Goal: Information Seeking & Learning: Learn about a topic

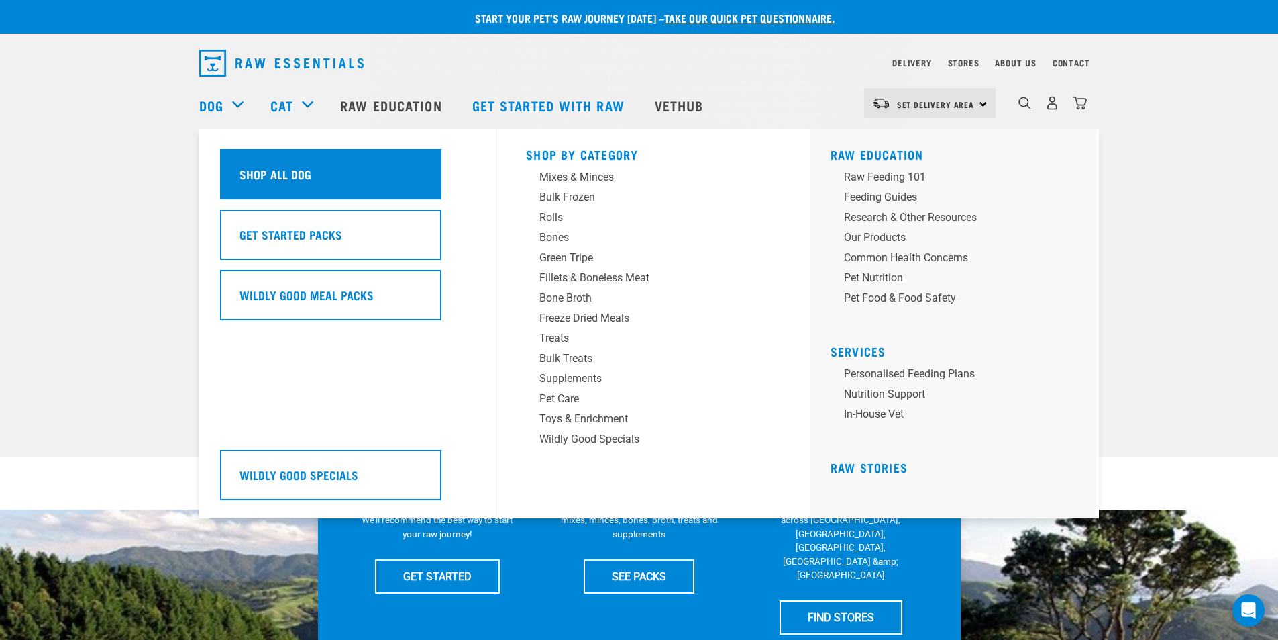
click at [267, 174] on h5 "Shop All Dog" at bounding box center [276, 173] width 72 height 17
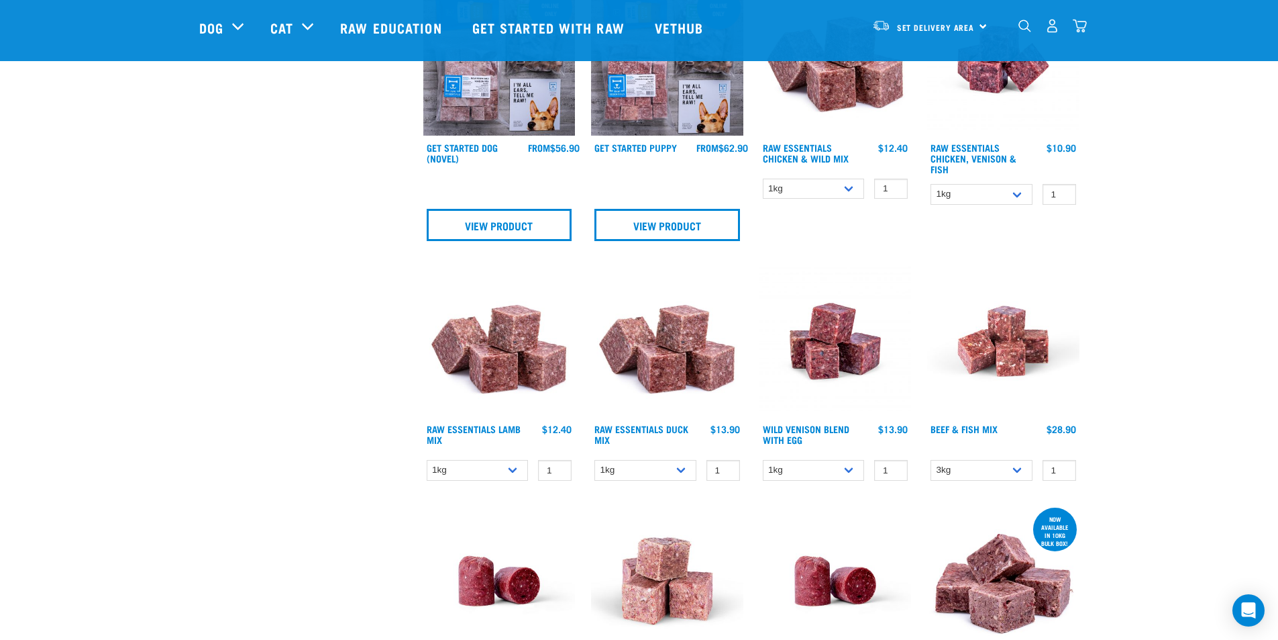
scroll to position [805, 0]
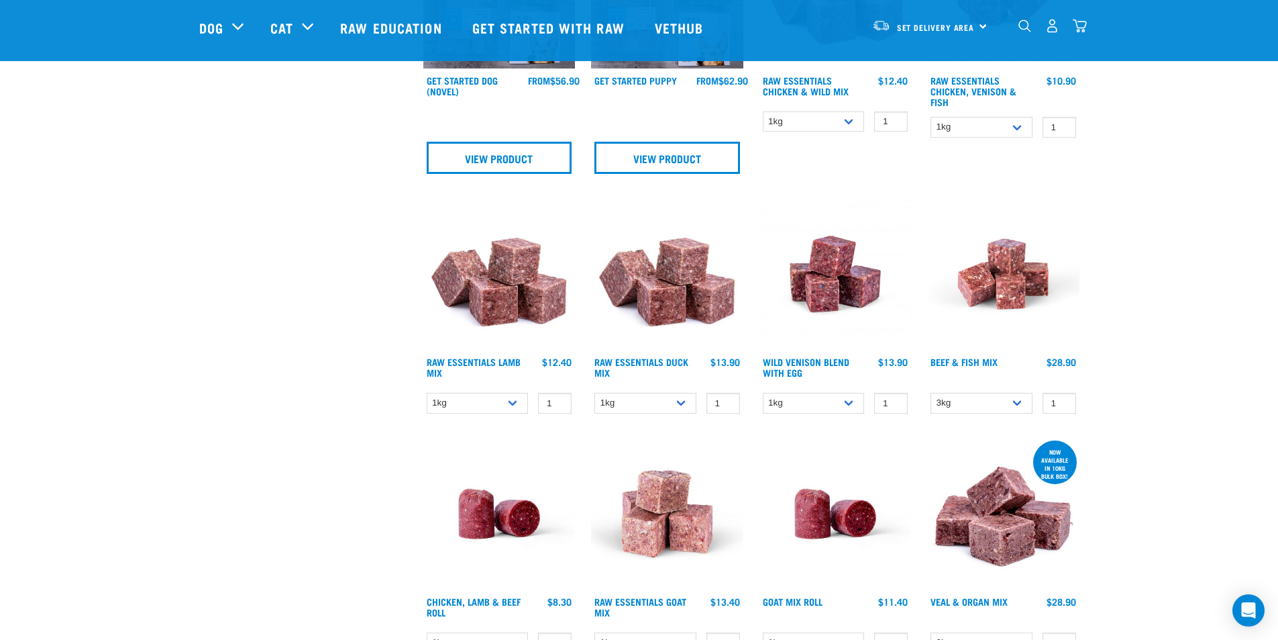
click at [504, 309] on img at bounding box center [499, 274] width 152 height 152
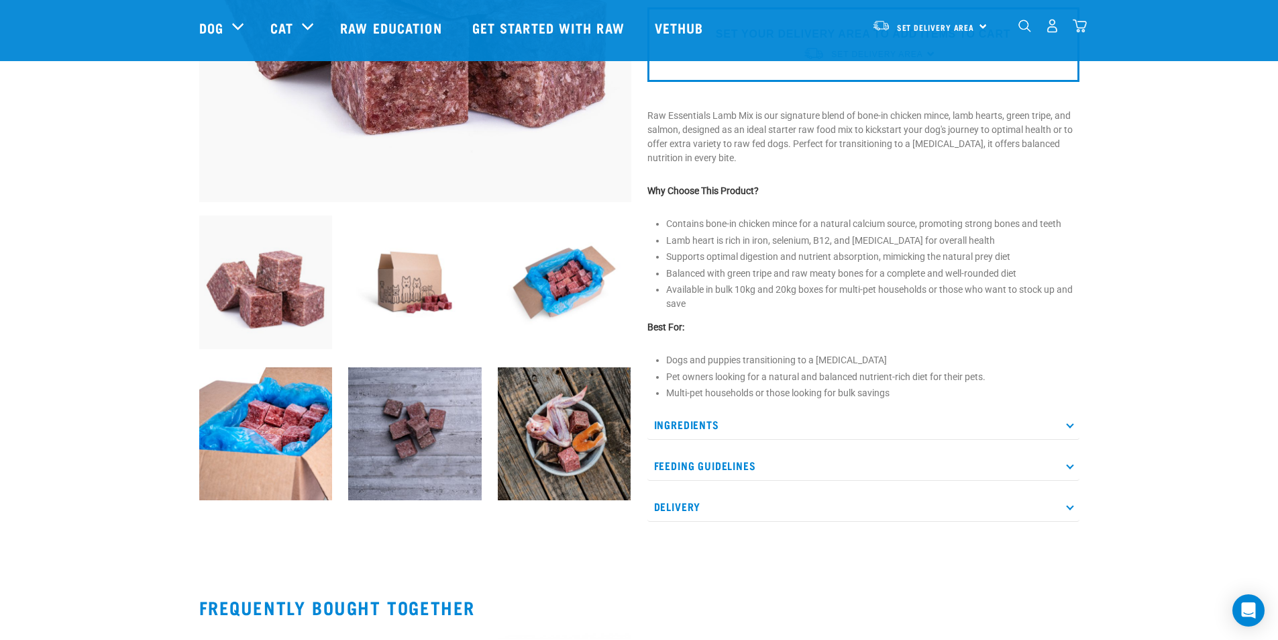
scroll to position [336, 0]
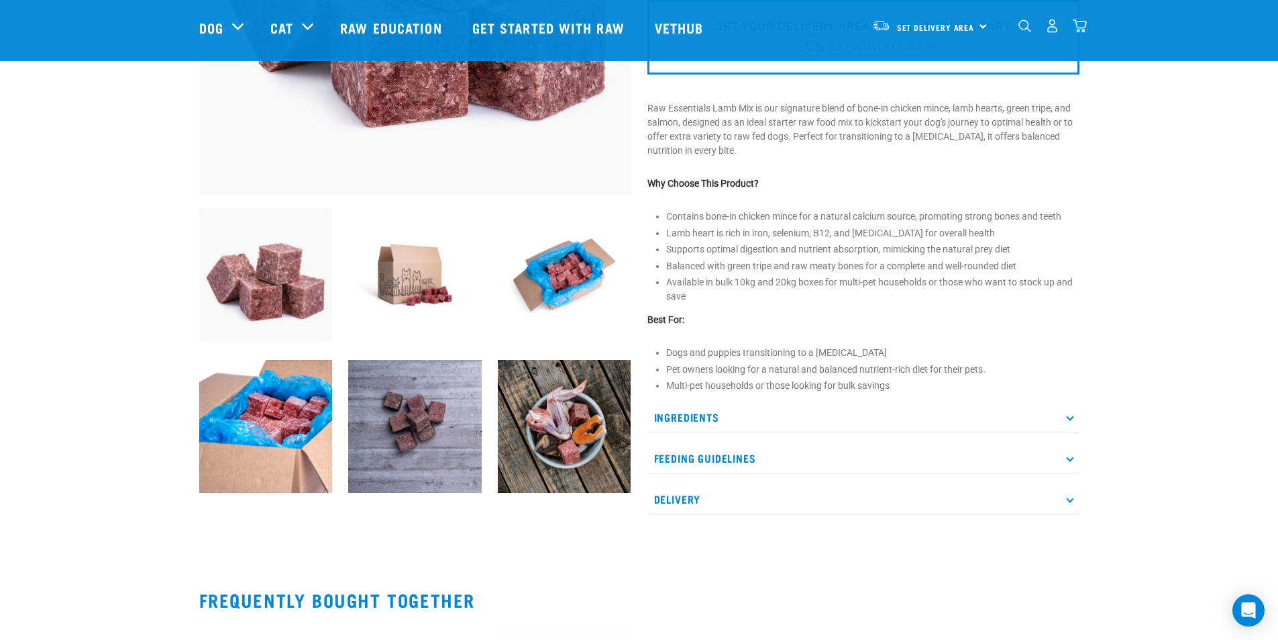
click at [670, 411] on p "Ingredients" at bounding box center [864, 417] width 432 height 30
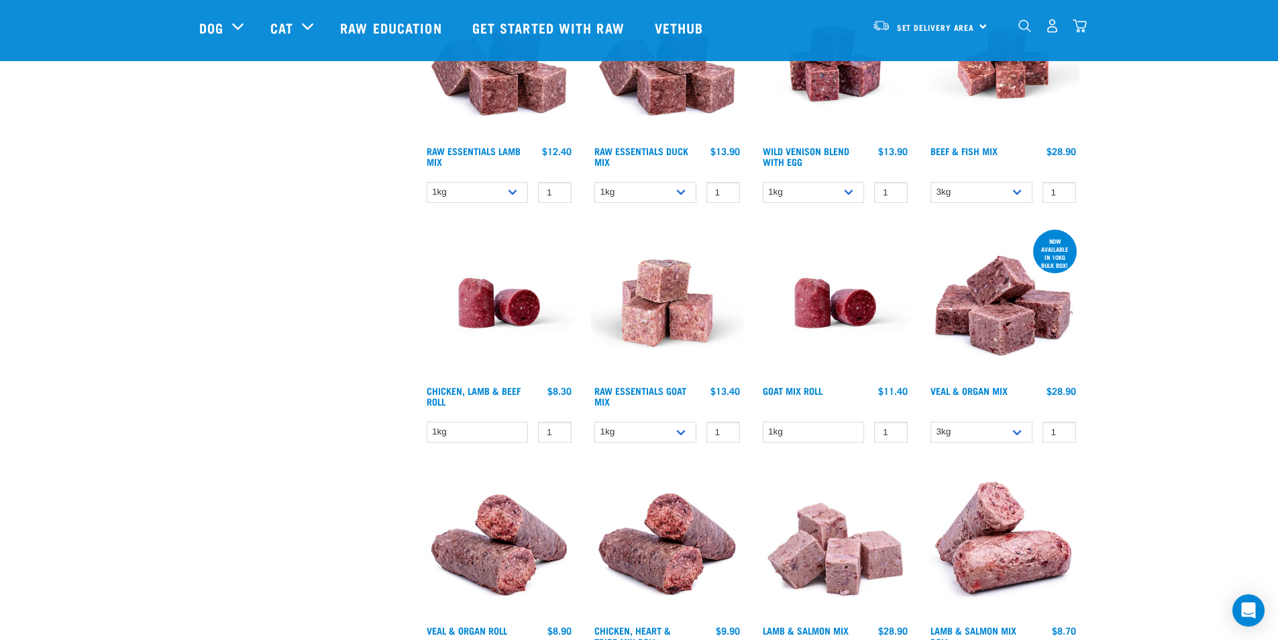
scroll to position [1038, 0]
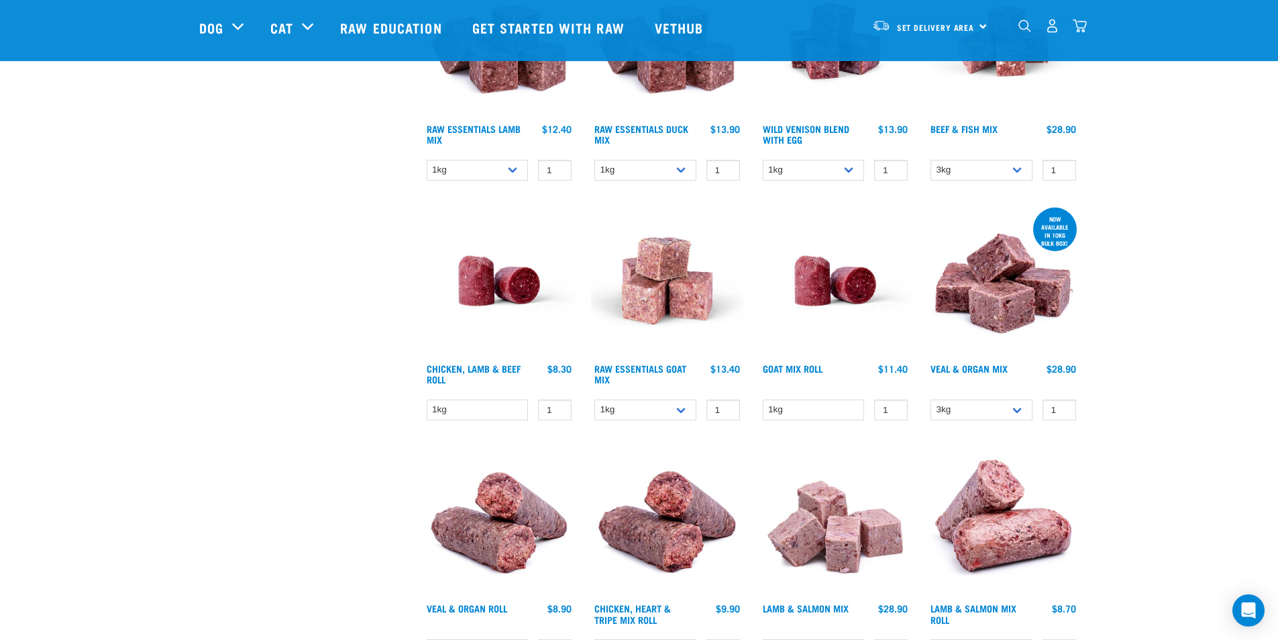
click at [994, 307] on img at bounding box center [1003, 281] width 152 height 152
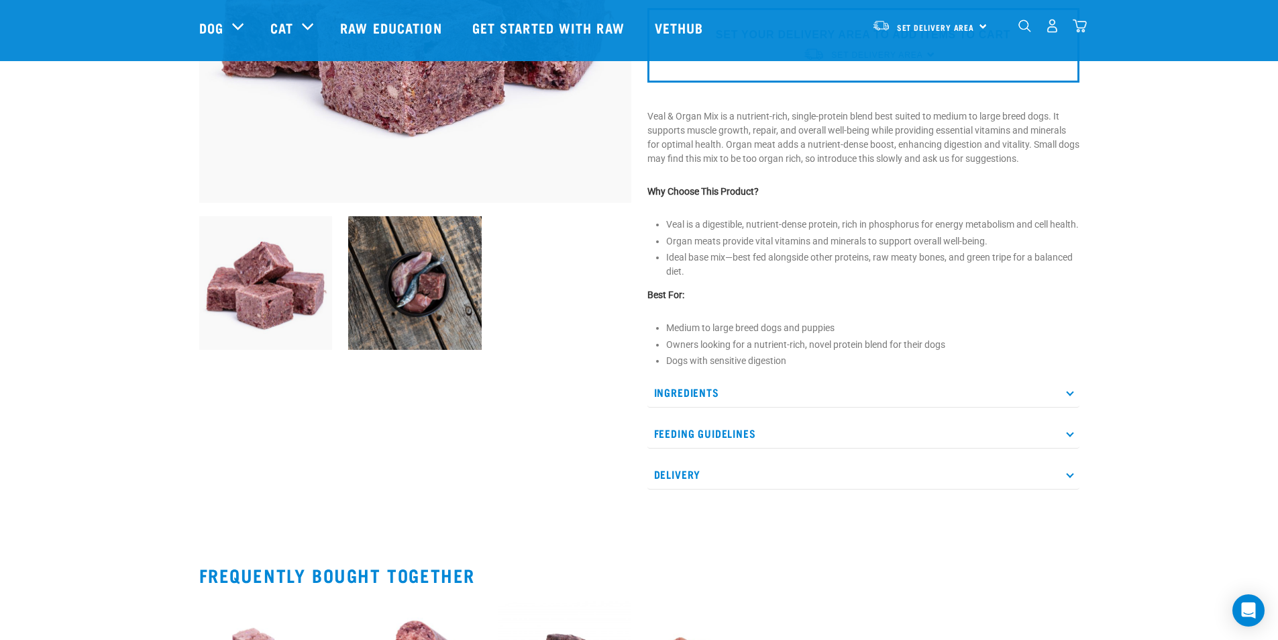
scroll to position [336, 0]
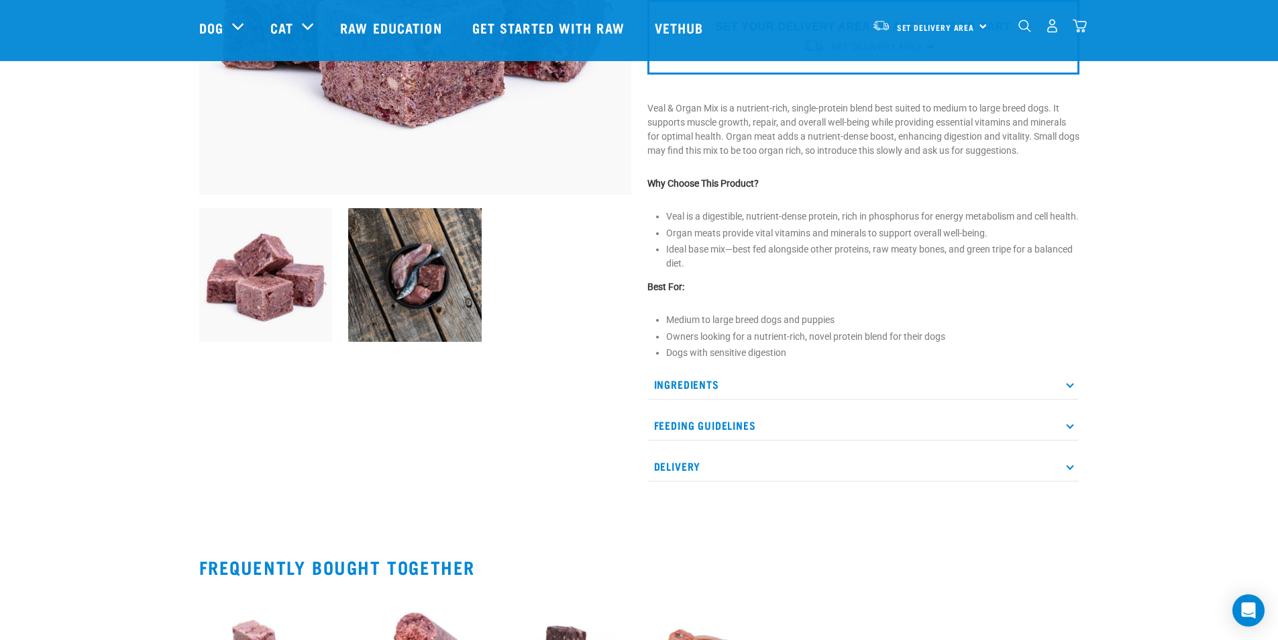
click at [695, 394] on p "Ingredients" at bounding box center [864, 384] width 432 height 30
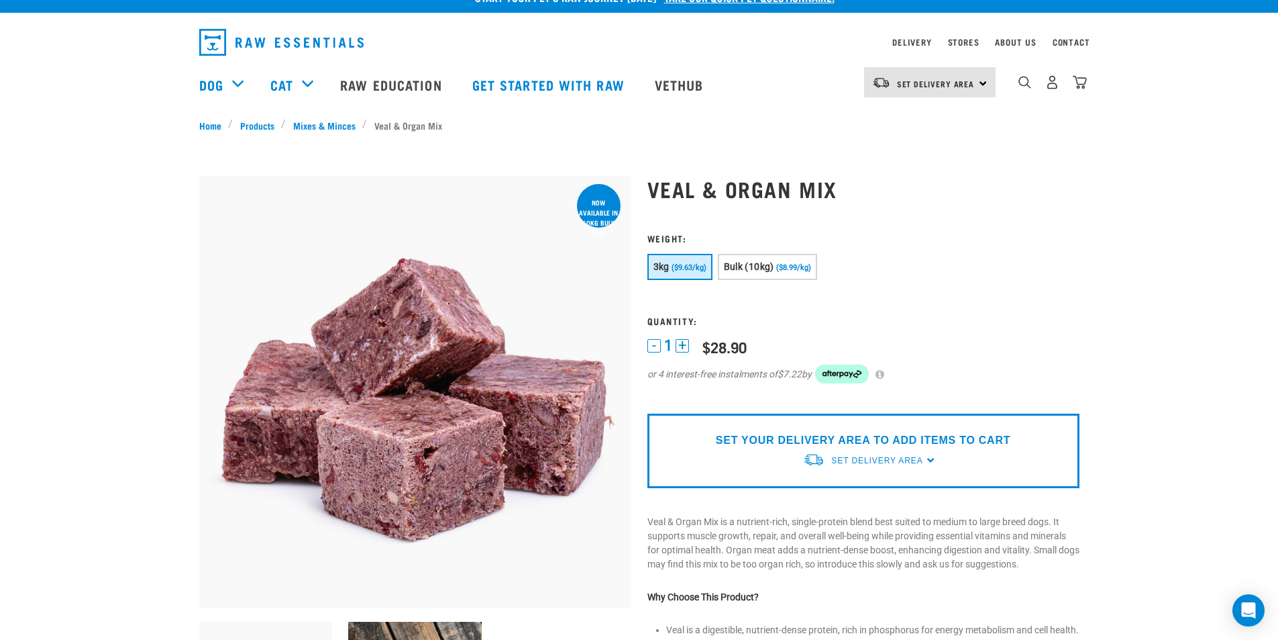
scroll to position [0, 0]
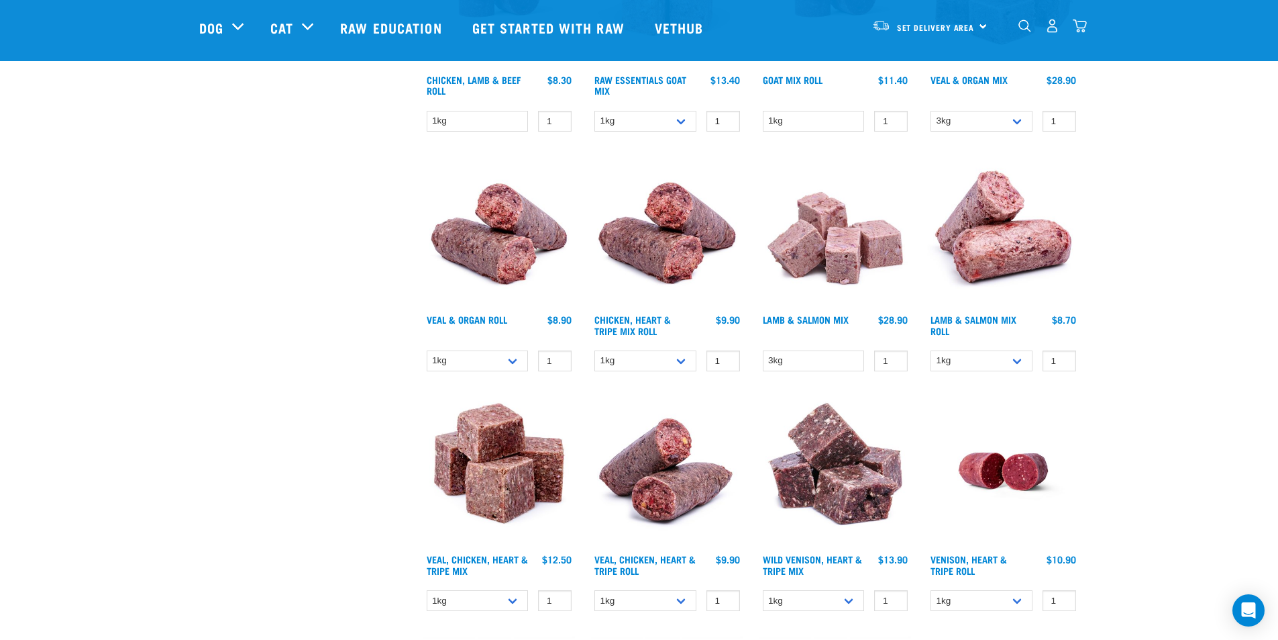
scroll to position [1338, 0]
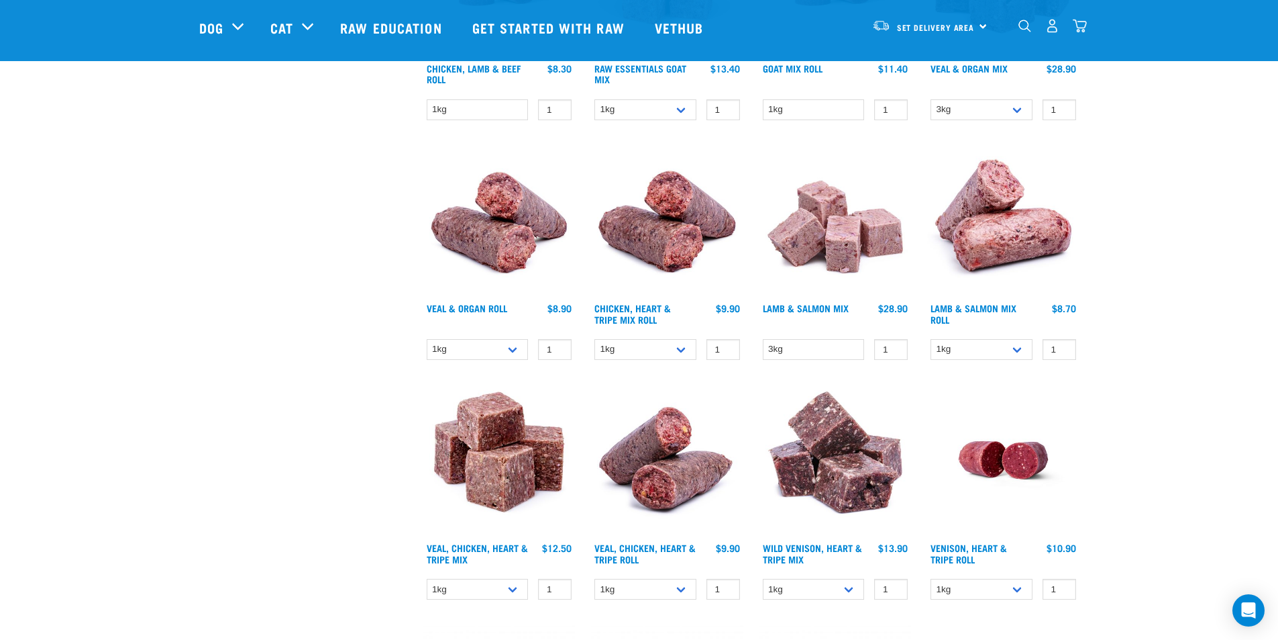
click at [850, 254] on img at bounding box center [836, 220] width 152 height 152
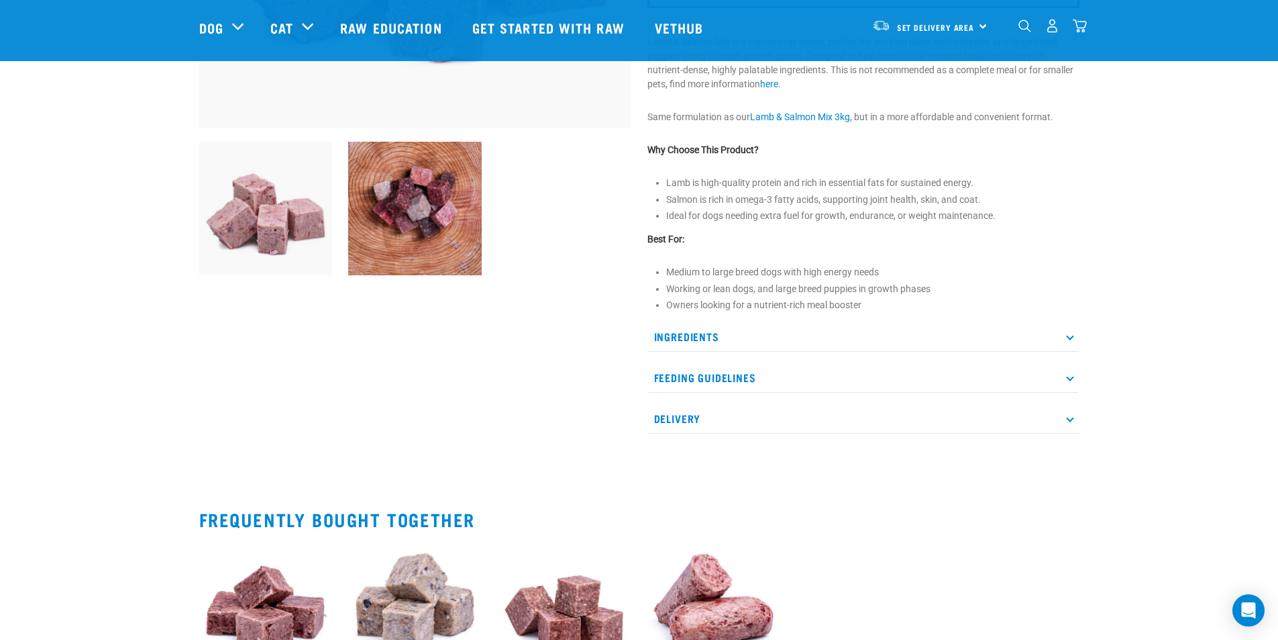
scroll to position [403, 0]
click at [715, 333] on p "Ingredients" at bounding box center [864, 336] width 432 height 30
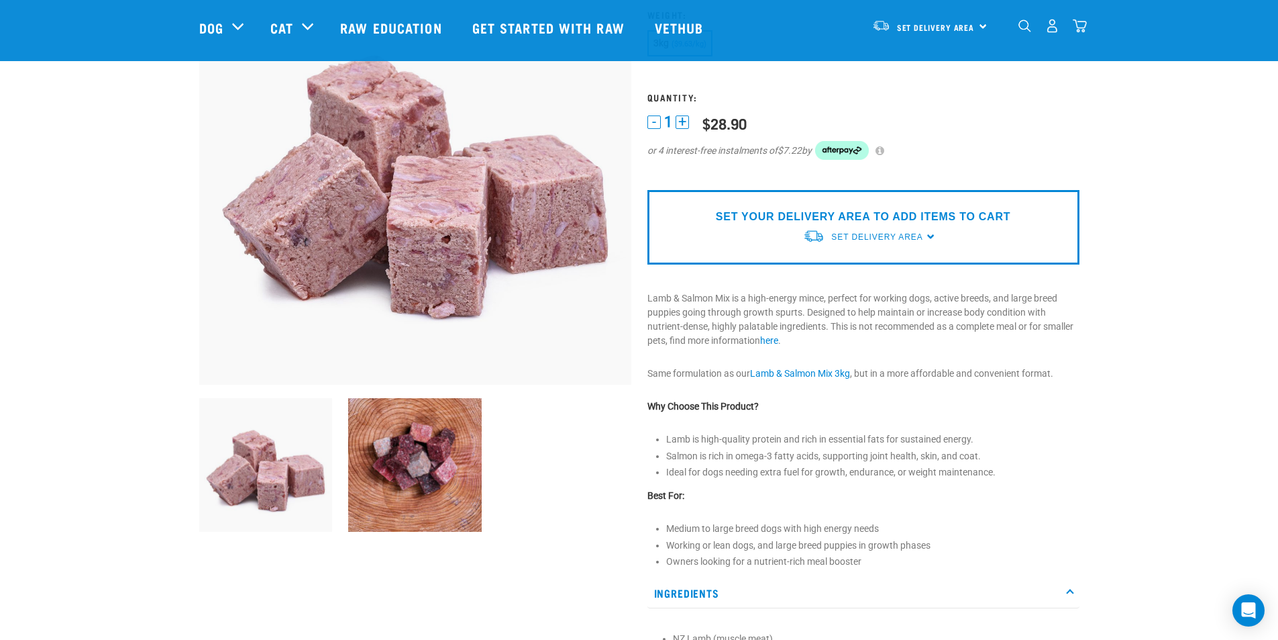
scroll to position [134, 0]
